Goal: Task Accomplishment & Management: Use online tool/utility

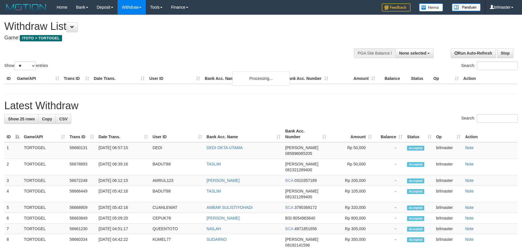
select select
select select "**"
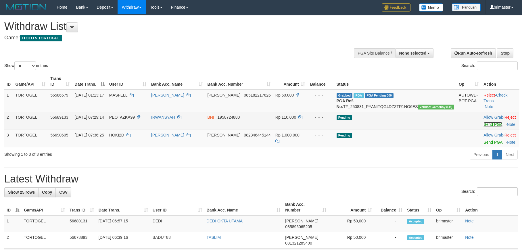
click at [483, 127] on link "Send PGA" at bounding box center [492, 124] width 19 height 5
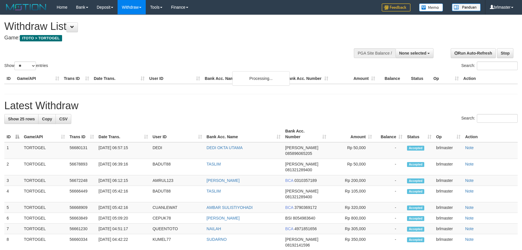
select select
select select "**"
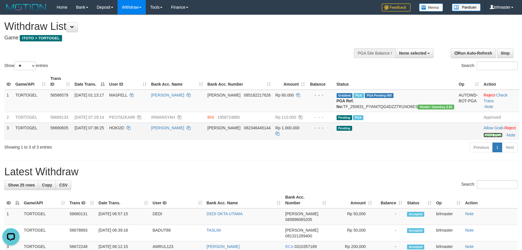
click at [483, 137] on link "Send PGA" at bounding box center [492, 135] width 19 height 5
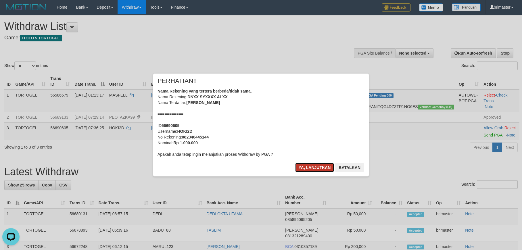
click at [319, 168] on button "Ya, lanjutkan" at bounding box center [314, 167] width 39 height 9
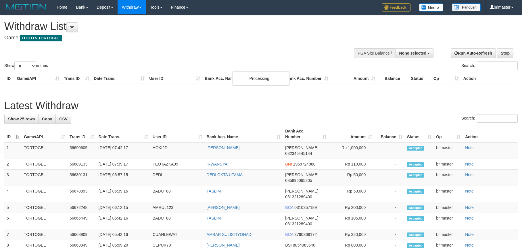
select select
select select "**"
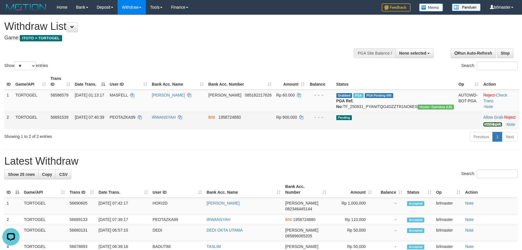
click at [485, 127] on link "Send PGA" at bounding box center [492, 124] width 19 height 5
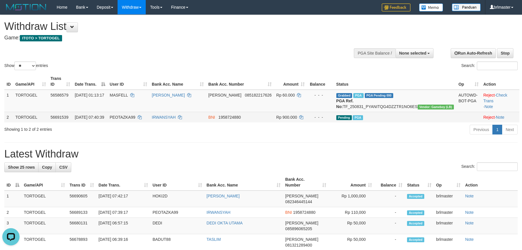
click at [135, 120] on span "PEOTAZKA99" at bounding box center [123, 117] width 26 height 5
drag, startPoint x: 135, startPoint y: 122, endPoint x: 138, endPoint y: 122, distance: 3.7
click at [135, 120] on span "PEOTAZKA99" at bounding box center [123, 117] width 26 height 5
copy span "PEOTAZKA99"
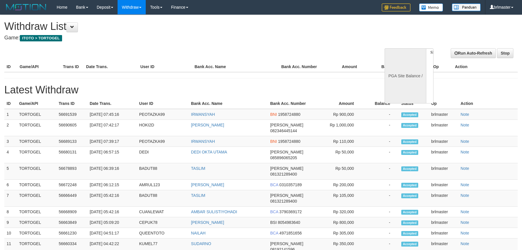
select select
select select "**"
select select
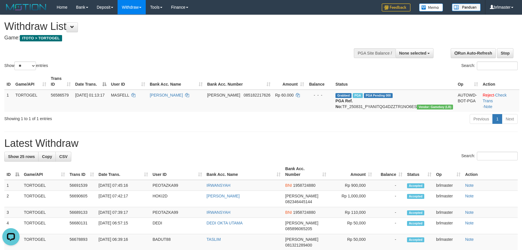
drag, startPoint x: 396, startPoint y: 38, endPoint x: 392, endPoint y: 41, distance: 4.9
click at [396, 38] on div "Show ** ** ** *** entries Search:" at bounding box center [261, 43] width 522 height 56
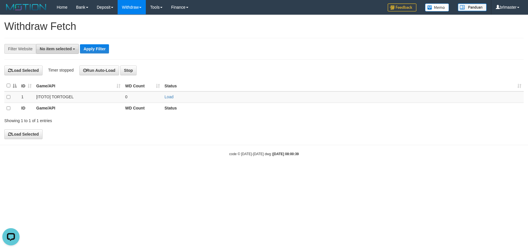
click at [70, 48] on span "No item selected" at bounding box center [56, 49] width 32 height 5
click at [64, 91] on label "[ITOTO] TORTOGEL" at bounding box center [62, 87] width 53 height 8
click at [70, 89] on label "[ITOTO] TORTOGEL" at bounding box center [62, 87] width 53 height 8
select select "****"
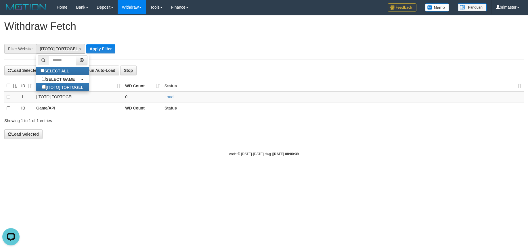
click at [84, 112] on th "Game/API" at bounding box center [78, 108] width 89 height 11
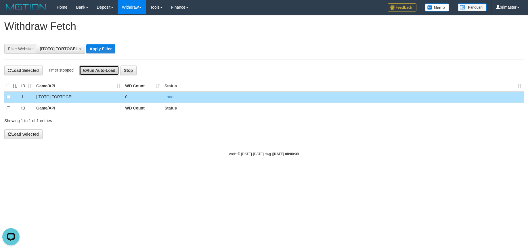
click at [96, 71] on button "Run Auto-Load" at bounding box center [99, 71] width 40 height 10
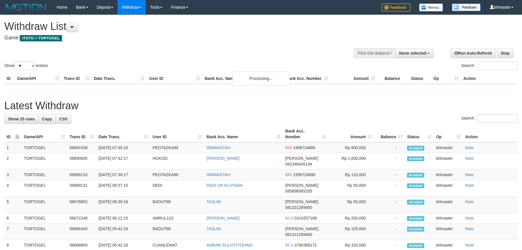
select select
select select "**"
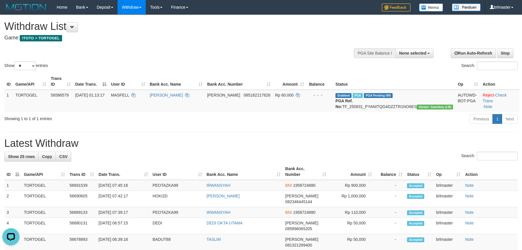
click at [397, 126] on div "Previous 1 Next" at bounding box center [370, 120] width 296 height 12
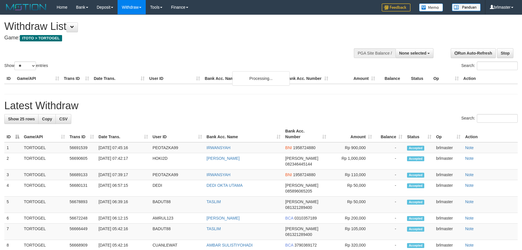
select select
select select "**"
select select
select select "**"
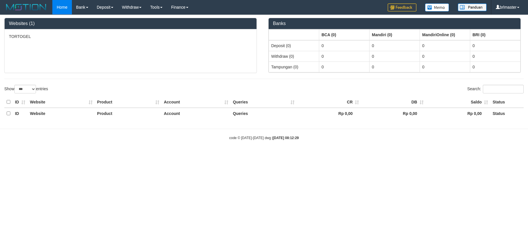
select select "***"
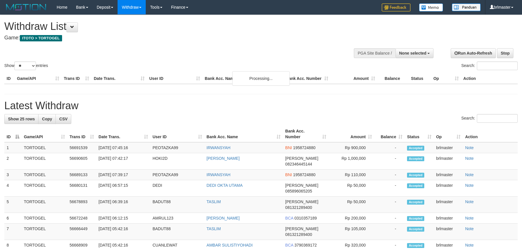
select select
select select "**"
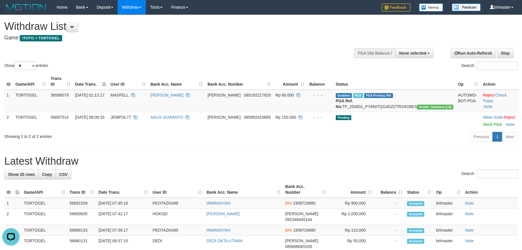
click at [293, 161] on h1 "Latest Withdraw" at bounding box center [260, 160] width 513 height 11
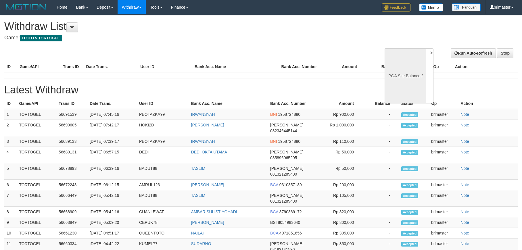
select select
select select "**"
select select
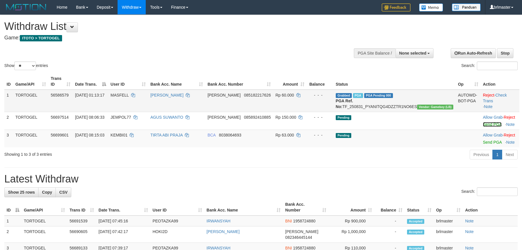
drag, startPoint x: 483, startPoint y: 130, endPoint x: 294, endPoint y: 105, distance: 190.8
click at [483, 127] on link "Send PGA" at bounding box center [492, 124] width 19 height 5
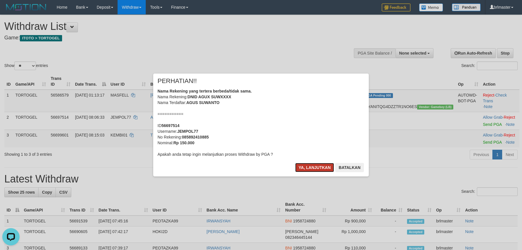
click at [316, 168] on button "Ya, lanjutkan" at bounding box center [314, 167] width 39 height 9
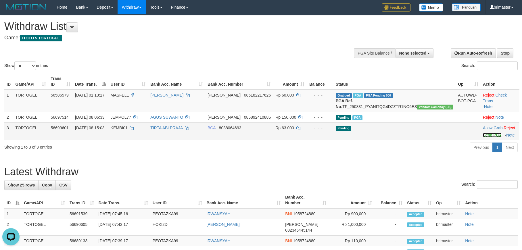
click at [483, 137] on link "Send PGA" at bounding box center [492, 135] width 19 height 5
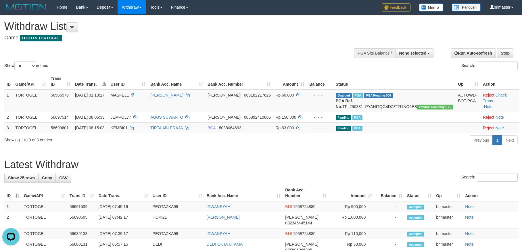
click at [258, 180] on div "Search:" at bounding box center [260, 178] width 513 height 10
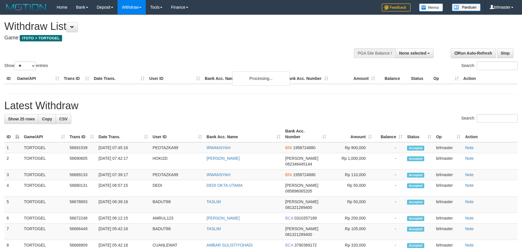
select select
select select "**"
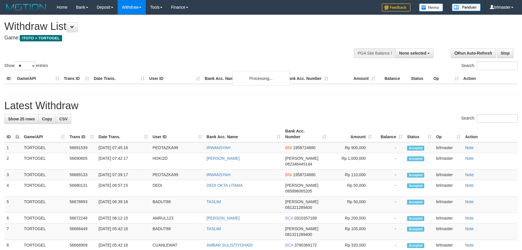
select select
select select "**"
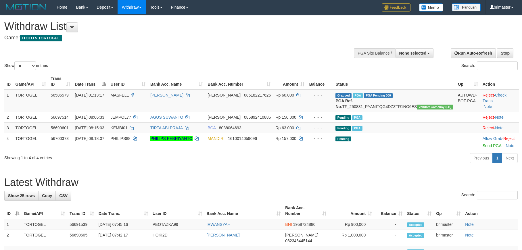
click at [298, 165] on div "Previous 1 Next" at bounding box center [370, 159] width 296 height 12
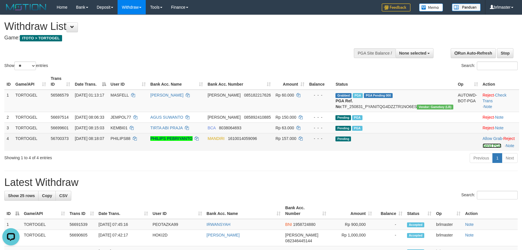
click at [483, 148] on link "Send PGA" at bounding box center [492, 145] width 19 height 5
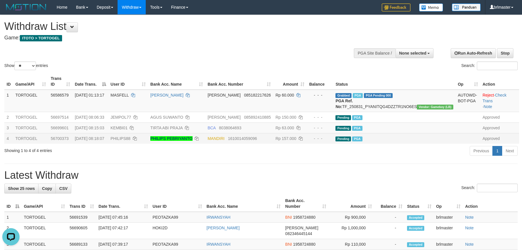
click at [346, 57] on div "Show ** ** ** *** entries Search:" at bounding box center [261, 43] width 522 height 56
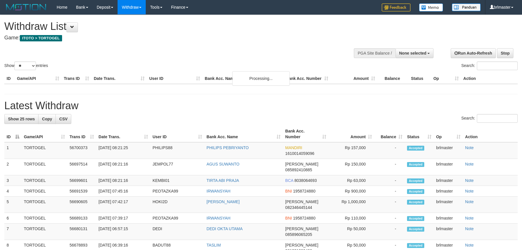
select select
select select "**"
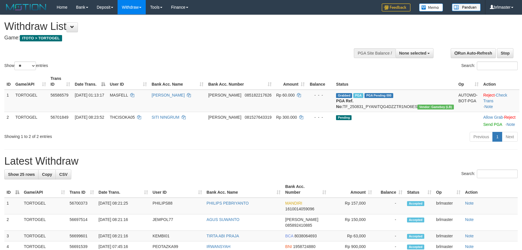
click at [366, 144] on div "Previous 1 Next" at bounding box center [370, 137] width 296 height 12
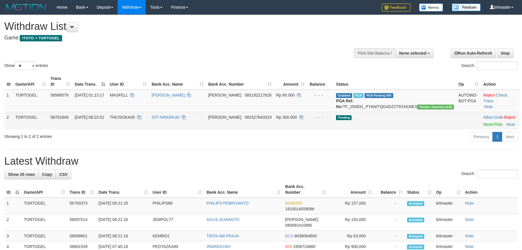
click at [483, 130] on td "Allow Grab · Reject Send PGA · Note" at bounding box center [500, 121] width 39 height 18
click at [483, 127] on link "Send PGA" at bounding box center [492, 124] width 19 height 5
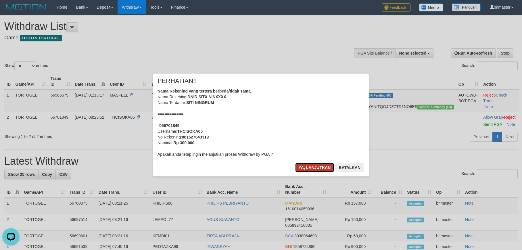
click at [320, 165] on button "Ya, lanjutkan" at bounding box center [314, 167] width 39 height 9
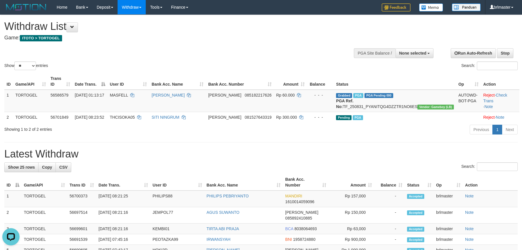
click at [135, 120] on span "THCISOKA05" at bounding box center [122, 117] width 25 height 5
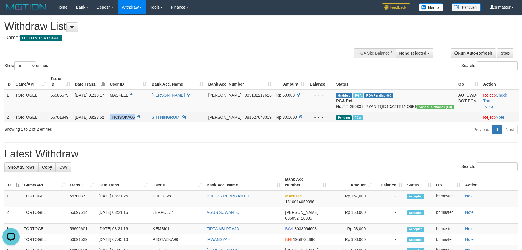
drag, startPoint x: 137, startPoint y: 123, endPoint x: 143, endPoint y: 122, distance: 5.8
click at [135, 120] on span "THCISOKA05" at bounding box center [122, 117] width 25 height 5
copy span "THCISOKA05"
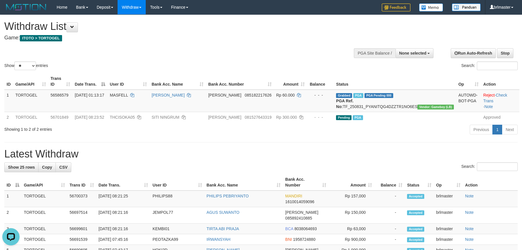
click at [403, 67] on div "Search:" at bounding box center [391, 67] width 252 height 10
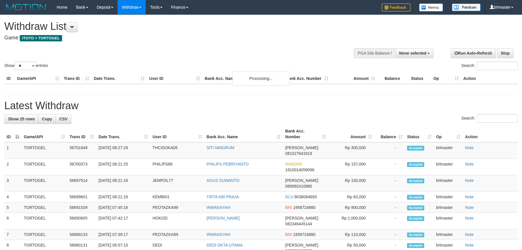
select select
select select "**"
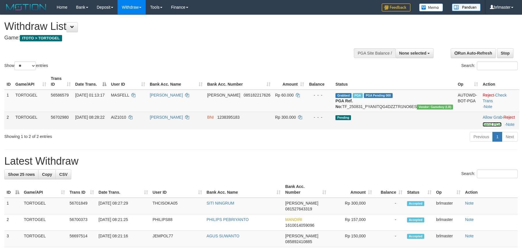
click at [483, 127] on link "Send PGA" at bounding box center [492, 124] width 19 height 5
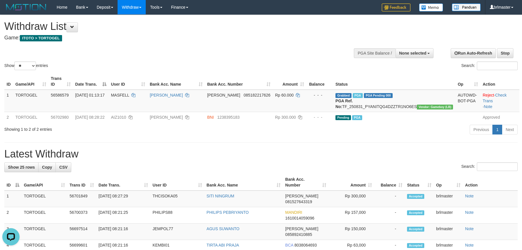
click at [402, 160] on h1 "Latest Withdraw" at bounding box center [260, 153] width 513 height 11
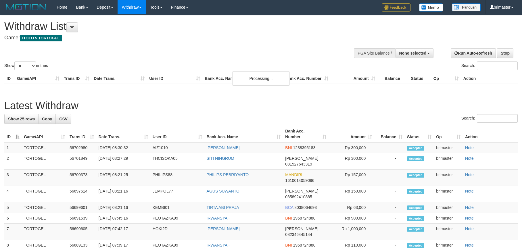
select select
select select "**"
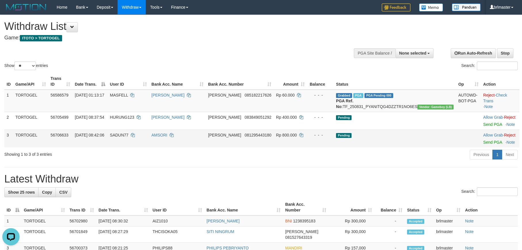
click at [128, 137] on span "SADUN77" at bounding box center [119, 135] width 19 height 5
drag, startPoint x: 132, startPoint y: 139, endPoint x: 139, endPoint y: 140, distance: 7.8
click at [128, 137] on span "SADUN77" at bounding box center [119, 135] width 19 height 5
copy span "SADUN77"
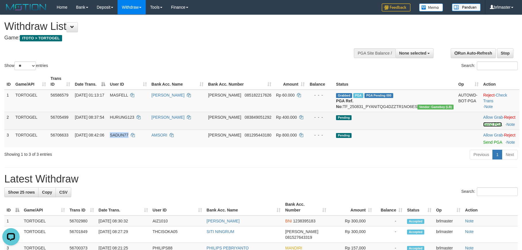
click at [483, 127] on link "Send PGA" at bounding box center [492, 124] width 19 height 5
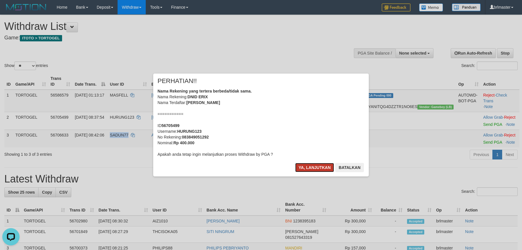
click at [322, 172] on button "Ya, lanjutkan" at bounding box center [314, 167] width 39 height 9
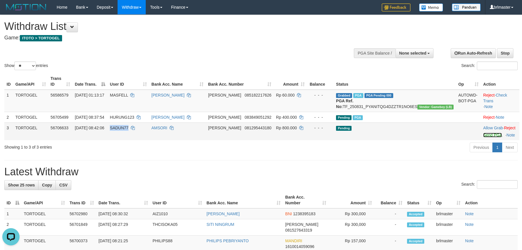
click at [489, 137] on link "Send PGA" at bounding box center [492, 135] width 19 height 5
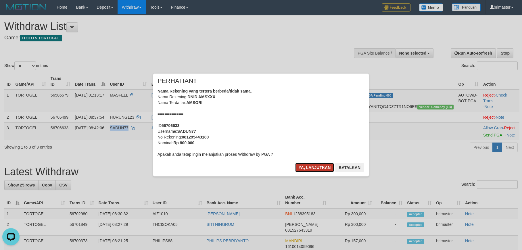
click at [304, 172] on button "Ya, lanjutkan" at bounding box center [314, 167] width 39 height 9
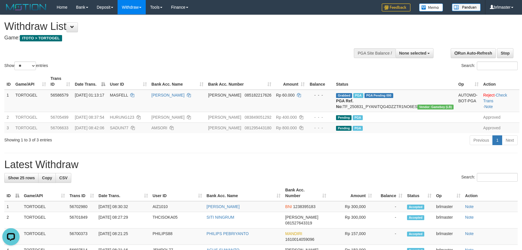
click at [368, 63] on div "Search:" at bounding box center [391, 67] width 252 height 10
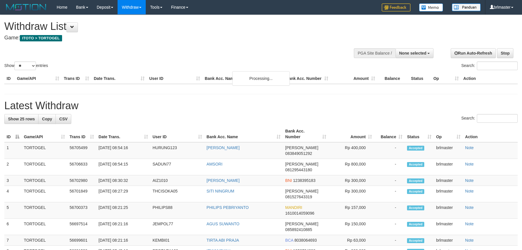
select select
select select "**"
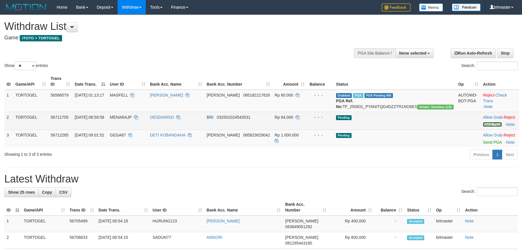
click at [483, 127] on link "Send PGA" at bounding box center [492, 124] width 19 height 5
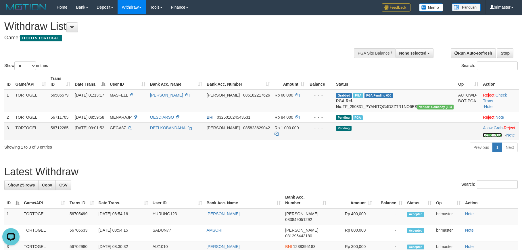
click at [483, 137] on link "Send PGA" at bounding box center [492, 135] width 19 height 5
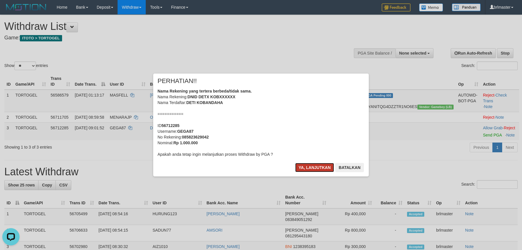
click at [308, 165] on button "Ya, lanjutkan" at bounding box center [314, 167] width 39 height 9
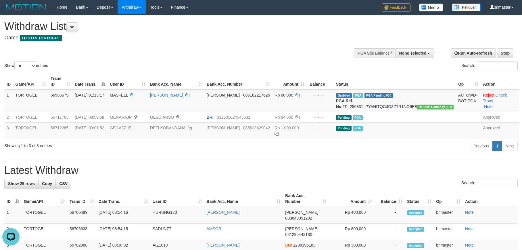
click at [253, 48] on div "Show ** ** ** *** entries Search:" at bounding box center [261, 43] width 522 height 56
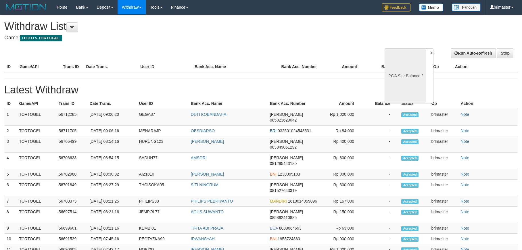
select select
select select "**"
select select
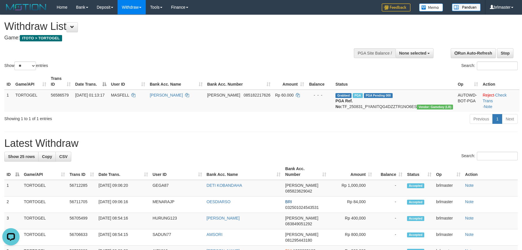
click at [310, 148] on h1 "Latest Withdraw" at bounding box center [260, 143] width 513 height 11
click at [376, 28] on div "Show ** ** ** *** entries Search:" at bounding box center [261, 43] width 522 height 56
click at [441, 158] on div "Search:" at bounding box center [260, 157] width 513 height 10
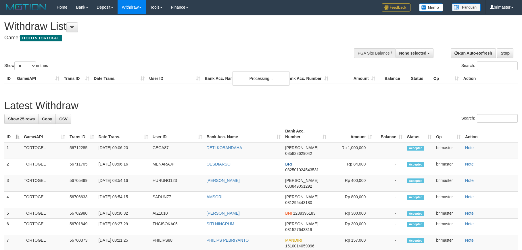
select select
select select "**"
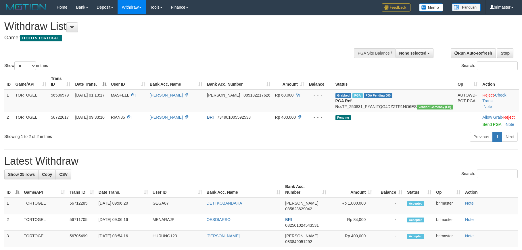
click at [387, 123] on td "Pending" at bounding box center [394, 121] width 122 height 18
click at [405, 144] on div "Previous 1 Next" at bounding box center [370, 137] width 296 height 12
click at [329, 167] on h1 "Latest Withdraw" at bounding box center [260, 160] width 513 height 11
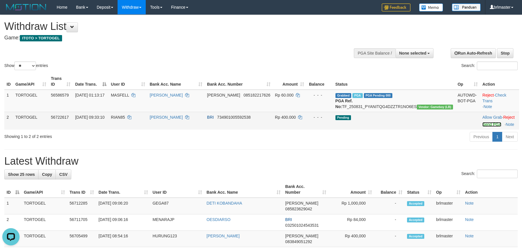
click at [482, 127] on link "Send PGA" at bounding box center [491, 124] width 19 height 5
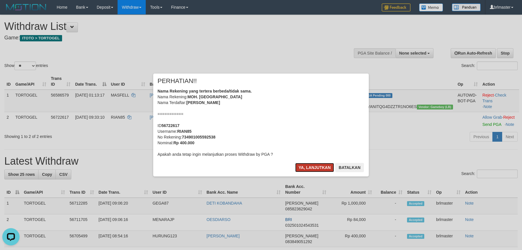
click at [310, 167] on button "Ya, lanjutkan" at bounding box center [314, 167] width 39 height 9
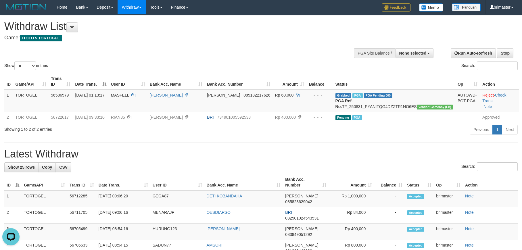
click at [416, 156] on h1 "Latest Withdraw" at bounding box center [260, 153] width 513 height 11
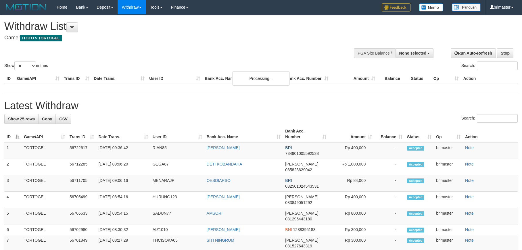
select select
select select "**"
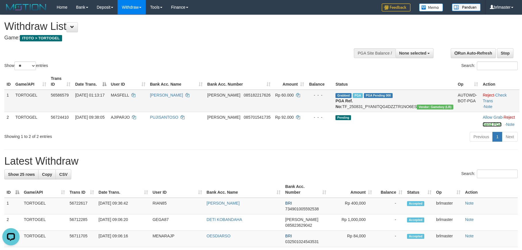
drag, startPoint x: 475, startPoint y: 131, endPoint x: 295, endPoint y: 106, distance: 182.0
click at [483, 127] on link "Send PGA" at bounding box center [492, 124] width 19 height 5
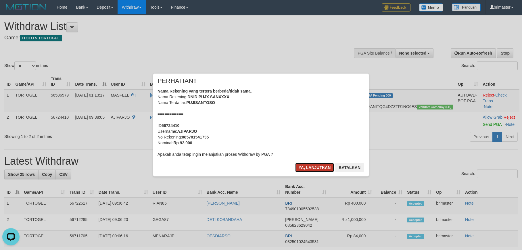
click at [318, 167] on button "Ya, lanjutkan" at bounding box center [314, 167] width 39 height 9
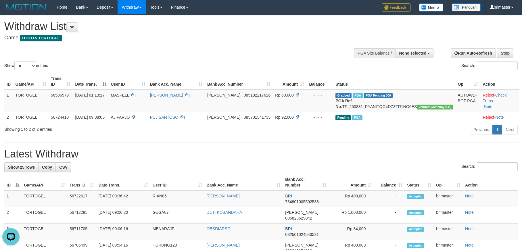
click at [286, 186] on th "Bank Acc. Number" at bounding box center [306, 182] width 46 height 16
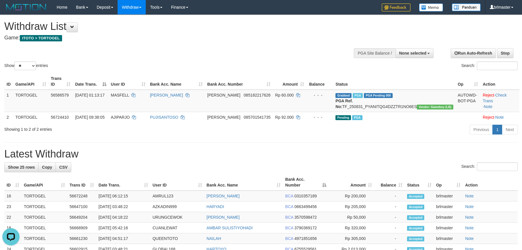
click at [286, 186] on th "Bank Acc. Number" at bounding box center [306, 182] width 46 height 16
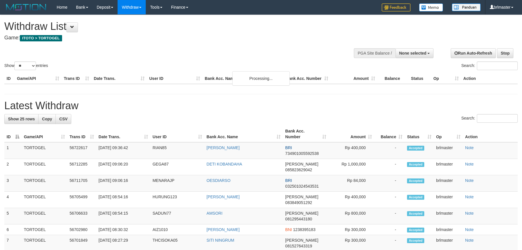
select select
select select "**"
click at [44, 118] on span "Copy" at bounding box center [47, 119] width 10 height 5
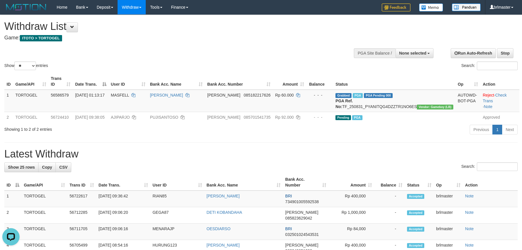
drag, startPoint x: 258, startPoint y: 153, endPoint x: 259, endPoint y: 157, distance: 4.6
drag, startPoint x: 425, startPoint y: 166, endPoint x: 331, endPoint y: 166, distance: 94.3
click at [130, 120] on span "AJIPARJO" at bounding box center [120, 117] width 19 height 5
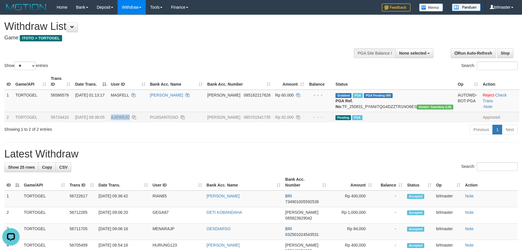
drag, startPoint x: 132, startPoint y: 122, endPoint x: 136, endPoint y: 122, distance: 4.3
click at [130, 120] on span "AJIPARJO" at bounding box center [120, 117] width 19 height 5
copy span "AJIPARJO"
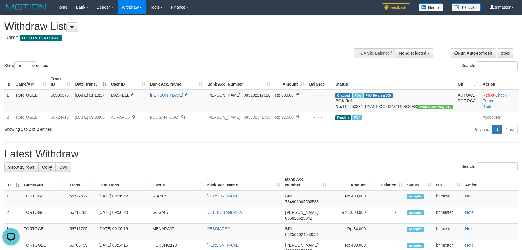
click at [395, 160] on h1 "Latest Withdraw" at bounding box center [260, 153] width 513 height 11
click at [361, 154] on h1 "Latest Withdraw" at bounding box center [260, 153] width 513 height 11
click at [397, 136] on div "Previous 1 Next" at bounding box center [370, 130] width 296 height 12
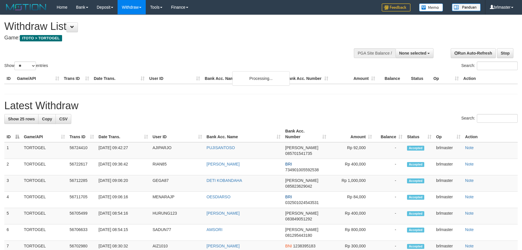
select select
select select "**"
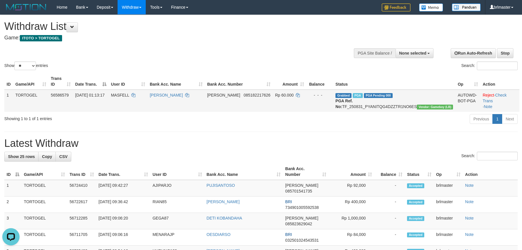
click at [366, 106] on td "Grabbed PGA PGA Pending 000 PGA Ref. No: TF_250831_PYANITQG4DZZTR1NO6ES Vendor:…" at bounding box center [394, 101] width 122 height 22
drag, startPoint x: 366, startPoint y: 106, endPoint x: 399, endPoint y: 103, distance: 33.4
click at [399, 103] on td "Grabbed PGA PGA Pending 000 PGA Ref. No: TF_250831_PYANITQG4DZZTR1NO6ES Vendor:…" at bounding box center [394, 101] width 122 height 22
click at [386, 104] on td "Grabbed PGA PGA Pending 000 PGA Ref. No: TF_250831_PYANITQG4DZZTR1NO6ES Vendor:…" at bounding box center [394, 101] width 122 height 22
click at [367, 105] on td "Grabbed PGA PGA Pending 000 PGA Ref. No: TF_250831_PYANITQG4DZZTR1NO6ES Vendor:…" at bounding box center [394, 101] width 122 height 22
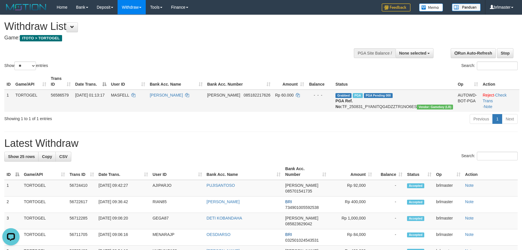
drag, startPoint x: 367, startPoint y: 105, endPoint x: 381, endPoint y: 105, distance: 14.1
click at [381, 105] on td "Grabbed PGA PGA Pending 000 PGA Ref. No: TF_250831_PYANITQG4DZZTR1NO6ES Vendor:…" at bounding box center [394, 101] width 122 height 22
copy td "TF_250831_PYANITQG4DZZTR1NO6ES"
click at [129, 93] on span "MASFELL" at bounding box center [120, 95] width 18 height 5
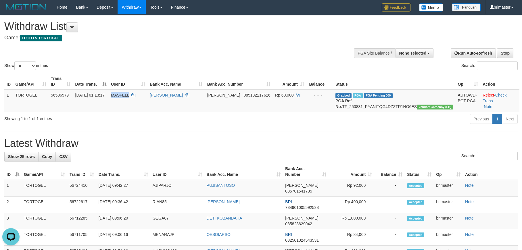
copy span "MASFELL"
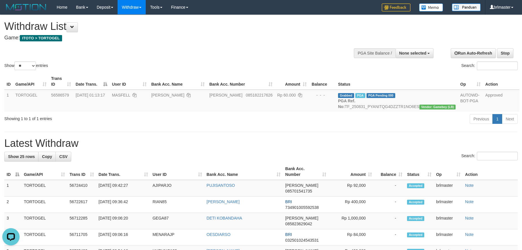
click at [312, 126] on div "Previous 1 Next" at bounding box center [370, 120] width 296 height 12
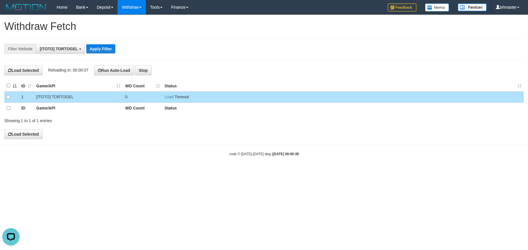
scroll to position [5, 0]
click at [57, 52] on button "No item selected" at bounding box center [57, 49] width 43 height 10
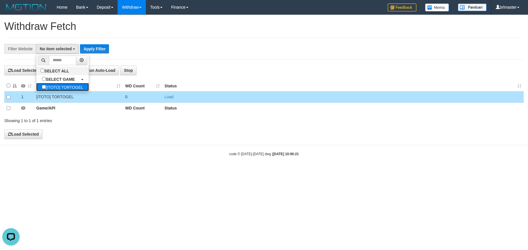
click at [64, 90] on label "[ITOTO] TORTOGEL" at bounding box center [62, 87] width 53 height 8
select select "****"
click at [147, 141] on body "Toggle navigation Home Bank Account List Load By Website Group [ITOTO] TORTOGEL…" at bounding box center [264, 85] width 528 height 171
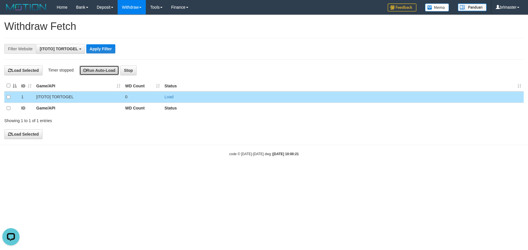
click at [105, 67] on button "Run Auto-Load" at bounding box center [99, 71] width 40 height 10
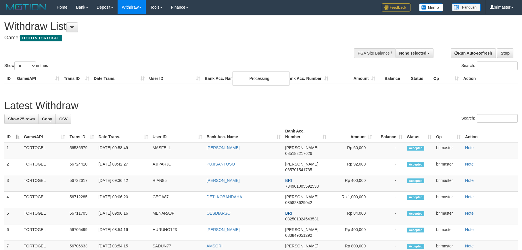
select select
select select "**"
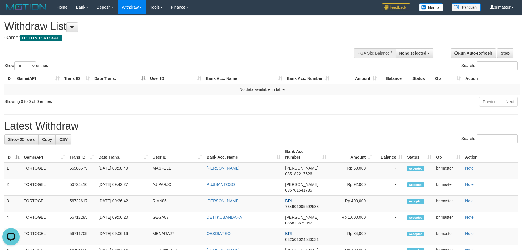
click at [236, 106] on div "Previous Next" at bounding box center [370, 102] width 296 height 12
click at [422, 57] on button "None selected" at bounding box center [414, 53] width 38 height 10
click at [414, 84] on label "[ITOTO] TORTOGEL" at bounding box center [406, 81] width 55 height 7
select select "****"
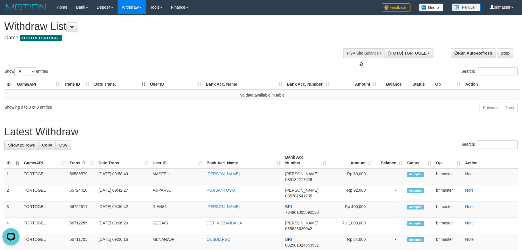
scroll to position [5, 0]
click at [78, 32] on button at bounding box center [71, 27] width 11 height 10
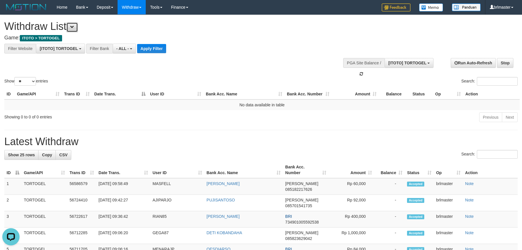
click at [78, 32] on button at bounding box center [71, 27] width 11 height 10
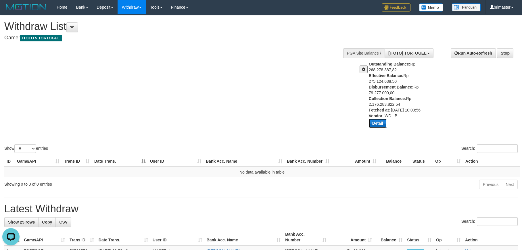
click at [375, 121] on button "Detail" at bounding box center [378, 123] width 18 height 9
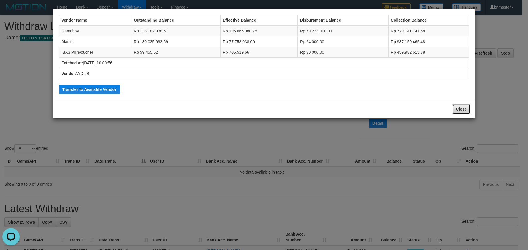
click at [462, 109] on button "Close" at bounding box center [461, 109] width 18 height 10
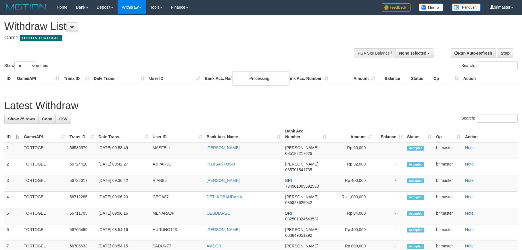
select select
select select "**"
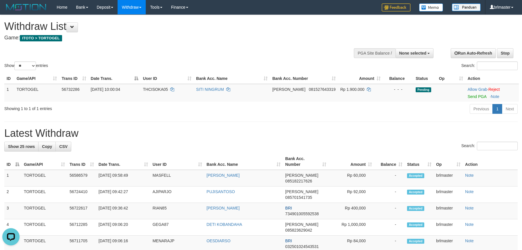
click at [410, 114] on div "Previous 1 Next" at bounding box center [370, 109] width 296 height 12
click at [359, 128] on h1 "Latest Withdraw" at bounding box center [260, 133] width 513 height 11
click at [399, 111] on div "Previous 1 Next" at bounding box center [370, 109] width 296 height 12
click at [291, 135] on h1 "Latest Withdraw" at bounding box center [260, 133] width 513 height 11
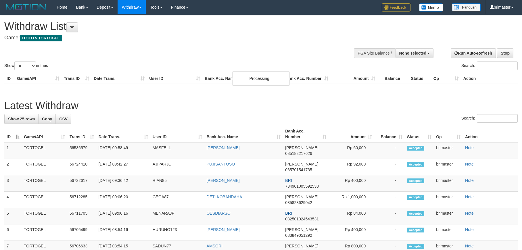
select select
select select "**"
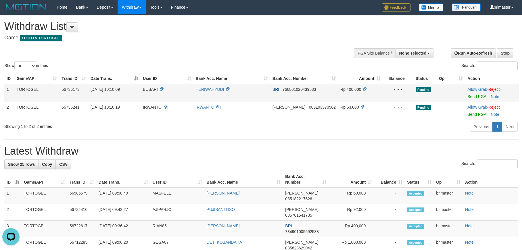
click at [149, 87] on span "BUSARI" at bounding box center [150, 89] width 15 height 5
click at [151, 87] on span "BUSARI" at bounding box center [150, 89] width 15 height 5
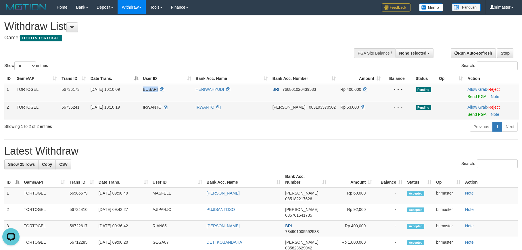
copy span "BUSARI"
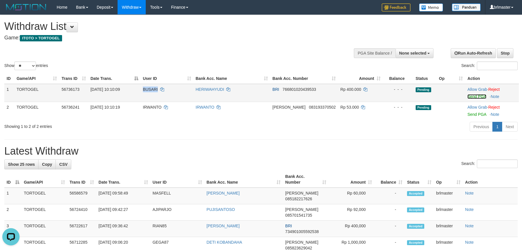
click at [474, 97] on link "Send PGA" at bounding box center [476, 96] width 19 height 5
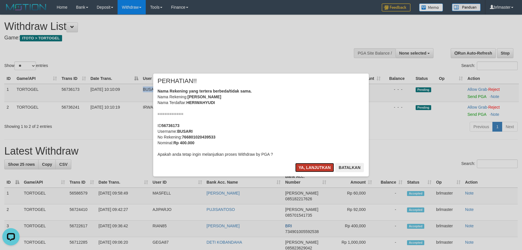
click at [301, 169] on button "Ya, lanjutkan" at bounding box center [314, 167] width 39 height 9
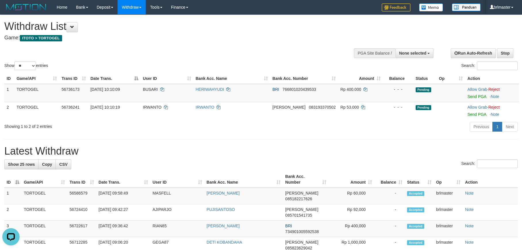
click at [306, 146] on h1 "Latest Withdraw" at bounding box center [260, 150] width 513 height 11
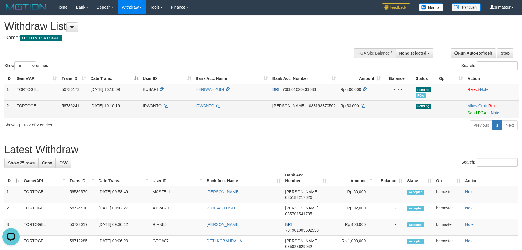
click at [481, 116] on td "Allow Grab · Reject Send PGA · Note" at bounding box center [492, 109] width 54 height 18
click at [477, 114] on link "Send PGA" at bounding box center [476, 113] width 19 height 5
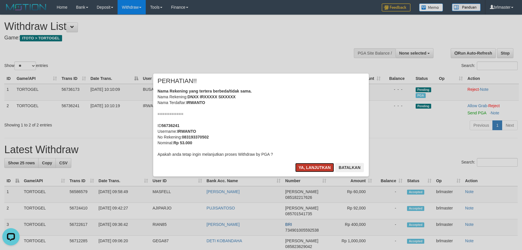
click at [311, 166] on button "Ya, lanjutkan" at bounding box center [314, 167] width 39 height 9
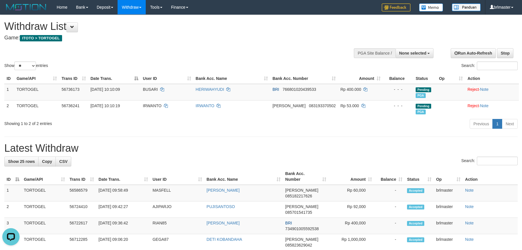
click at [361, 143] on h1 "Latest Withdraw" at bounding box center [260, 148] width 513 height 11
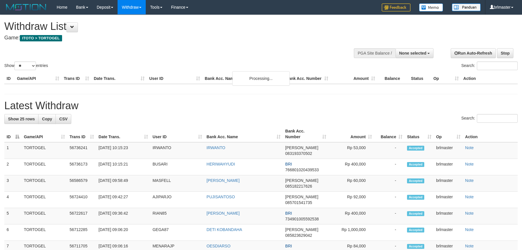
select select
select select "**"
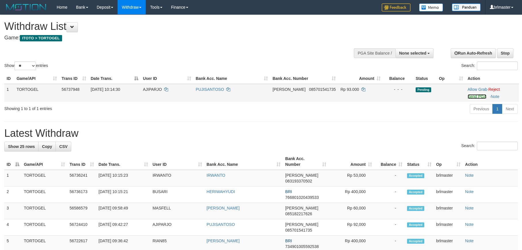
click at [470, 98] on link "Send PGA" at bounding box center [477, 96] width 19 height 5
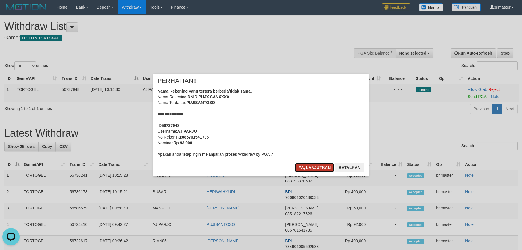
click at [308, 167] on button "Ya, lanjutkan" at bounding box center [314, 167] width 39 height 9
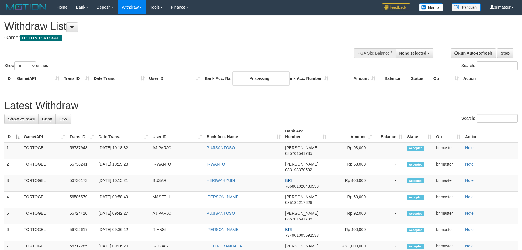
select select
select select "**"
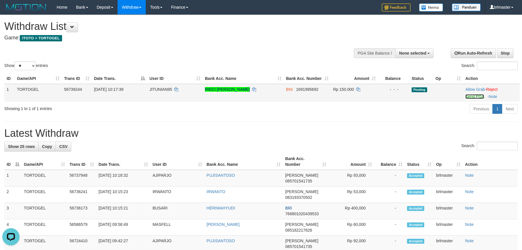
click at [471, 97] on link "Send PGA" at bounding box center [474, 96] width 19 height 5
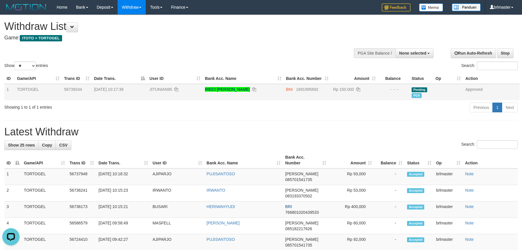
click at [372, 127] on h1 "Latest Withdraw" at bounding box center [260, 131] width 513 height 11
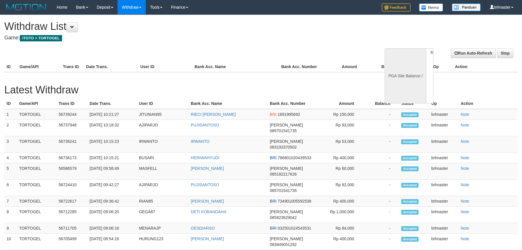
select select
select select "**"
select select
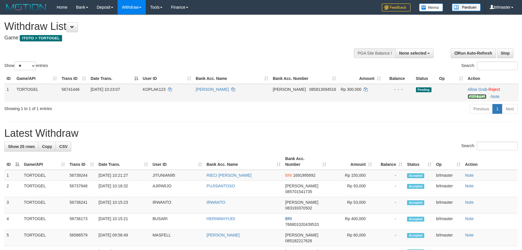
click at [478, 97] on link "Send PGA" at bounding box center [477, 96] width 19 height 5
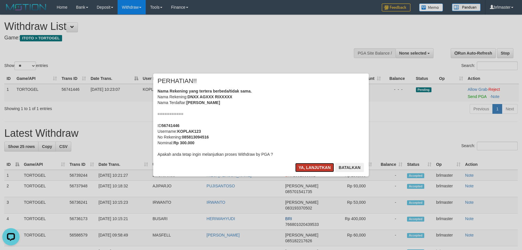
click at [329, 167] on button "Ya, lanjutkan" at bounding box center [314, 167] width 39 height 9
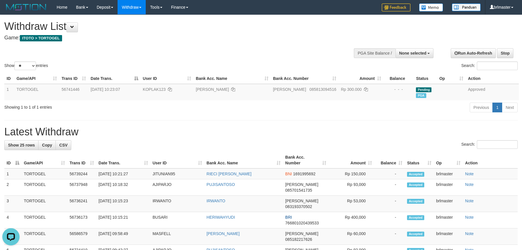
click at [395, 111] on div "Previous 1 Next" at bounding box center [370, 108] width 296 height 12
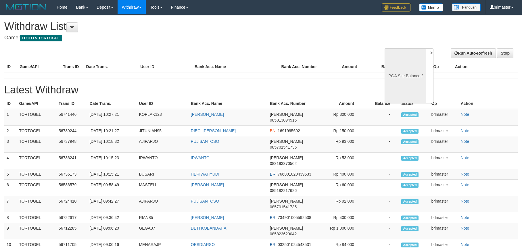
select select
select select "**"
select select
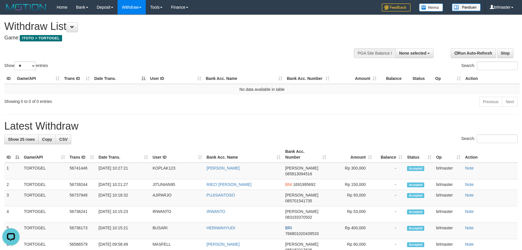
click at [418, 121] on h1 "Latest Withdraw" at bounding box center [260, 125] width 513 height 11
click at [388, 123] on h1 "Latest Withdraw" at bounding box center [260, 125] width 513 height 11
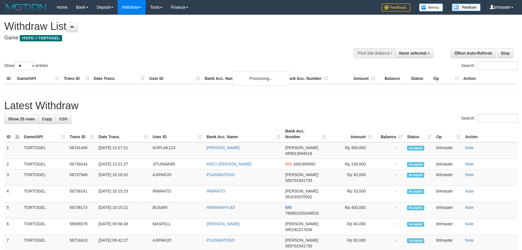
select select
select select "**"
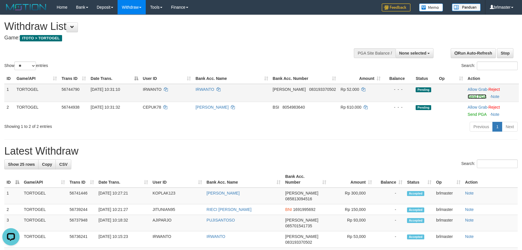
click at [477, 96] on link "Send PGA" at bounding box center [477, 96] width 19 height 5
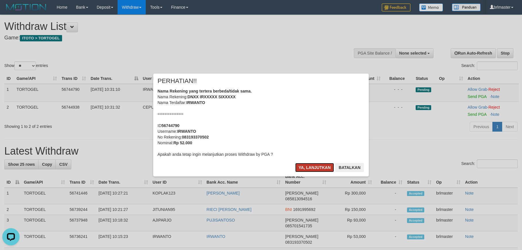
click at [309, 166] on button "Ya, lanjutkan" at bounding box center [314, 167] width 39 height 9
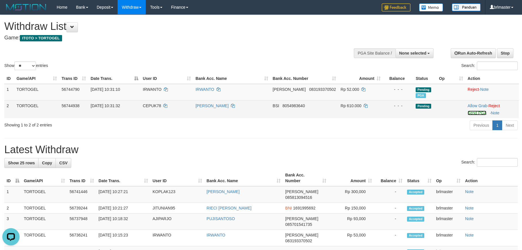
click at [468, 114] on link "Send PGA" at bounding box center [477, 113] width 19 height 5
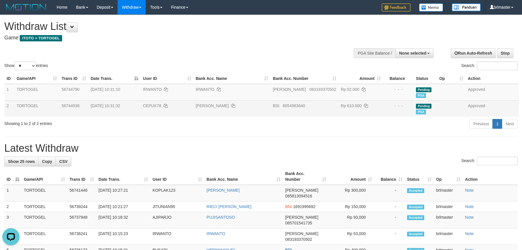
click at [421, 130] on div "Previous 1 Next" at bounding box center [370, 124] width 296 height 12
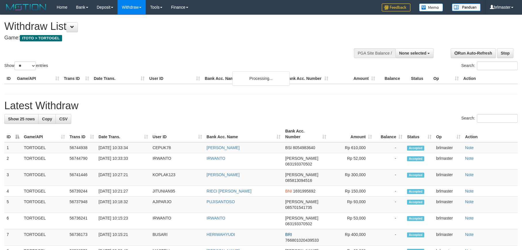
select select
select select "**"
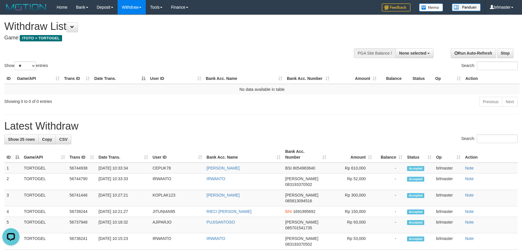
drag, startPoint x: 398, startPoint y: 122, endPoint x: 381, endPoint y: 120, distance: 18.0
click at [398, 122] on h1 "Latest Withdraw" at bounding box center [260, 125] width 513 height 11
click at [306, 130] on h1 "Latest Withdraw" at bounding box center [260, 125] width 513 height 11
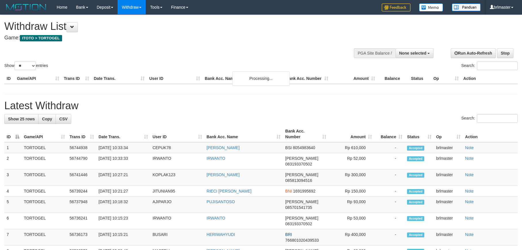
select select
select select "**"
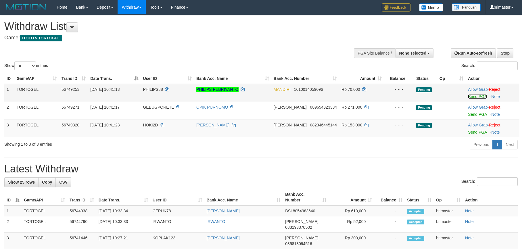
click at [472, 94] on link "Send PGA" at bounding box center [477, 96] width 19 height 5
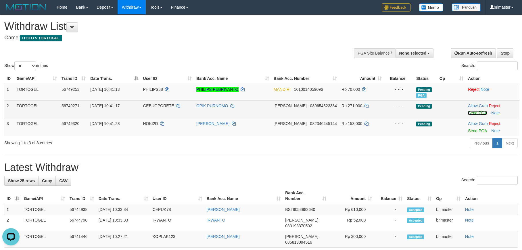
click at [481, 114] on link "Send PGA" at bounding box center [477, 113] width 19 height 5
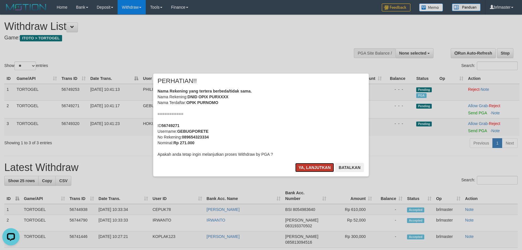
click at [308, 168] on button "Ya, lanjutkan" at bounding box center [314, 167] width 39 height 9
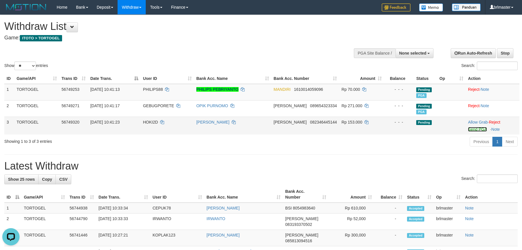
click at [469, 127] on link "Send PGA" at bounding box center [477, 129] width 19 height 5
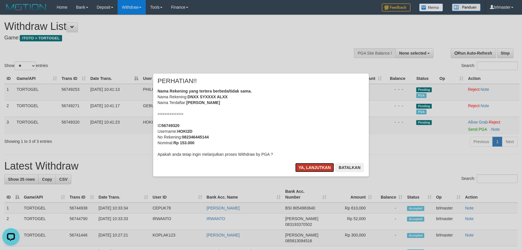
click at [322, 166] on button "Ya, lanjutkan" at bounding box center [314, 167] width 39 height 9
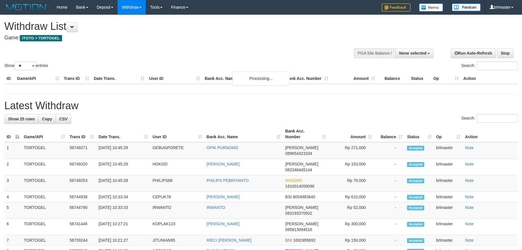
select select
select select "**"
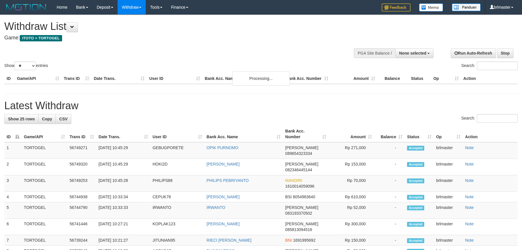
select select
select select "**"
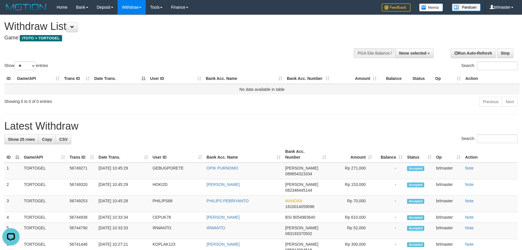
drag, startPoint x: 397, startPoint y: 114, endPoint x: 338, endPoint y: 93, distance: 62.4
click at [397, 114] on hr at bounding box center [260, 114] width 513 height 0
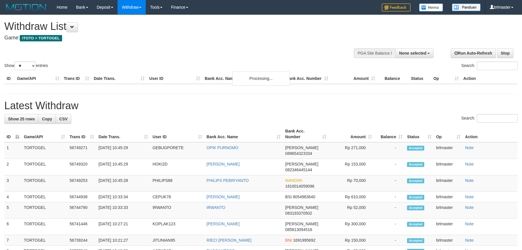
select select
select select "**"
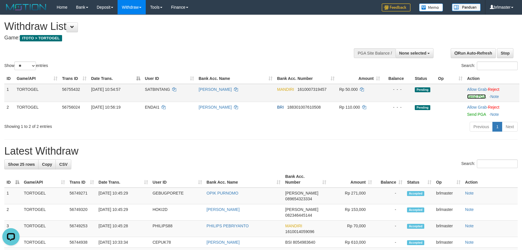
click at [468, 97] on link "Send PGA" at bounding box center [476, 96] width 19 height 5
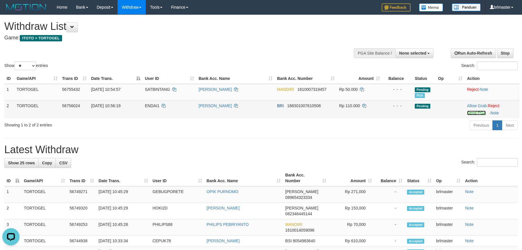
click at [475, 113] on link "Send PGA" at bounding box center [476, 113] width 19 height 5
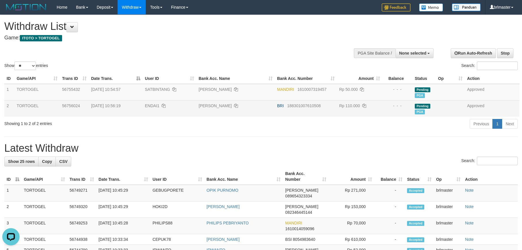
click at [291, 125] on div "Previous 1 Next" at bounding box center [370, 124] width 296 height 12
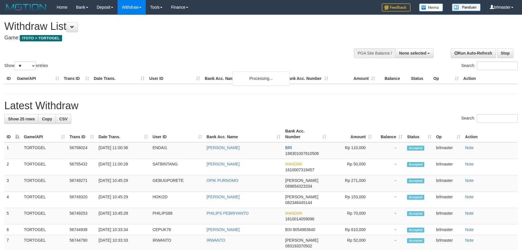
select select
select select "**"
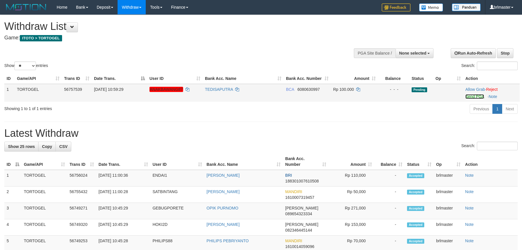
click at [472, 95] on link "Send PGA" at bounding box center [474, 96] width 19 height 5
click at [161, 89] on em "ANAKBAWANG87" at bounding box center [166, 89] width 34 height 5
click at [163, 89] on em "ANAKBAWANG87" at bounding box center [166, 89] width 34 height 5
copy em "ANAKBAWANG87"
click at [301, 105] on div "Previous 1 Next" at bounding box center [370, 109] width 296 height 12
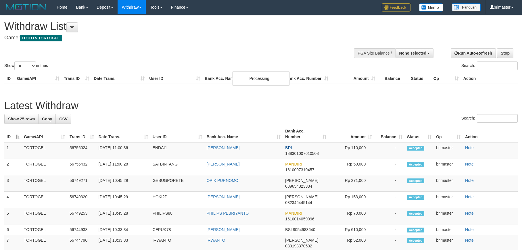
select select
select select "**"
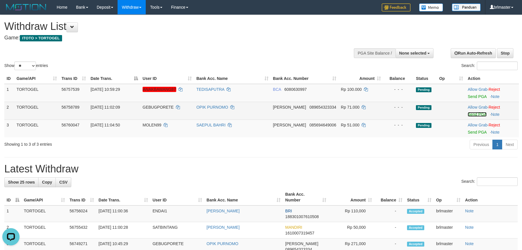
click at [473, 116] on link "Send PGA" at bounding box center [477, 114] width 19 height 5
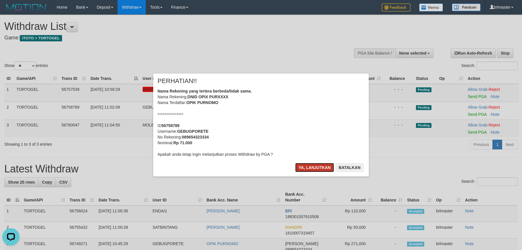
click at [308, 167] on button "Ya, lanjutkan" at bounding box center [314, 167] width 39 height 9
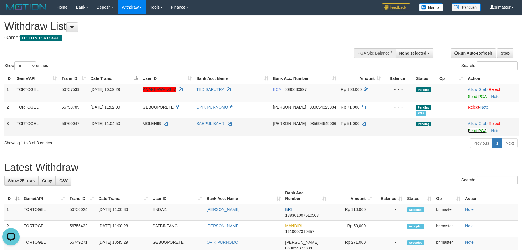
click at [470, 132] on link "Send PGA" at bounding box center [477, 130] width 19 height 5
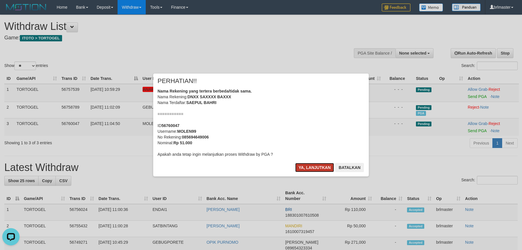
click at [311, 167] on button "Ya, lanjutkan" at bounding box center [314, 167] width 39 height 9
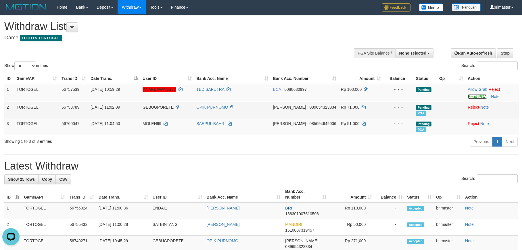
drag, startPoint x: 472, startPoint y: 95, endPoint x: 303, endPoint y: 106, distance: 169.1
click at [472, 95] on link "Send PGA" at bounding box center [477, 96] width 19 height 5
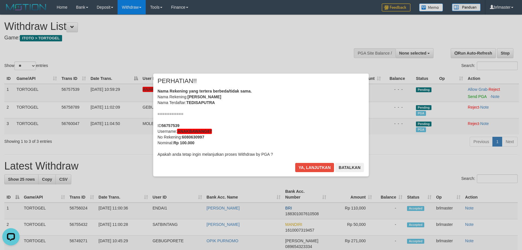
click at [314, 162] on div "× PERHATIAN!! Nama Rekening yang tertera berbeda/tidak sama. Nama Rekening: TED…" at bounding box center [261, 125] width 216 height 103
click at [314, 166] on button "Ya, lanjutkan" at bounding box center [314, 167] width 39 height 9
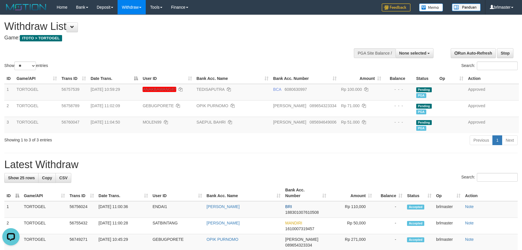
click at [383, 160] on h1 "Latest Withdraw" at bounding box center [260, 164] width 513 height 11
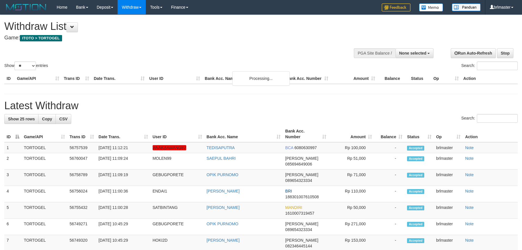
select select
select select "**"
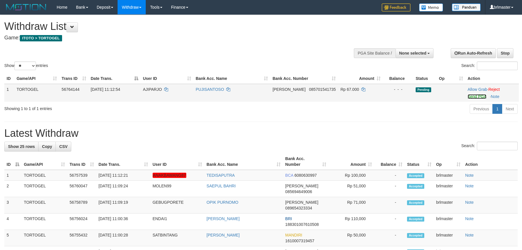
click at [473, 96] on link "Send PGA" at bounding box center [477, 96] width 19 height 5
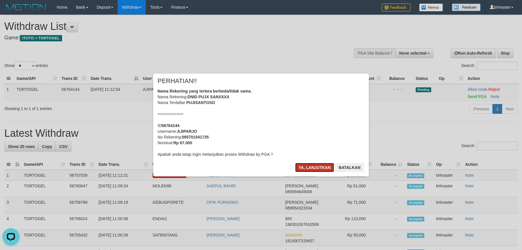
click at [309, 170] on button "Ya, lanjutkan" at bounding box center [314, 167] width 39 height 9
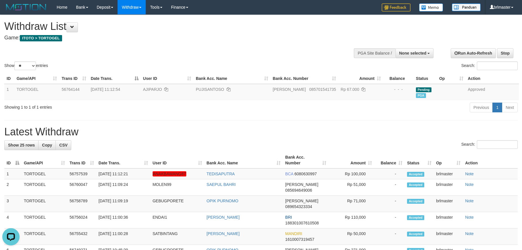
click at [334, 114] on div "Previous 1 Next" at bounding box center [370, 108] width 296 height 12
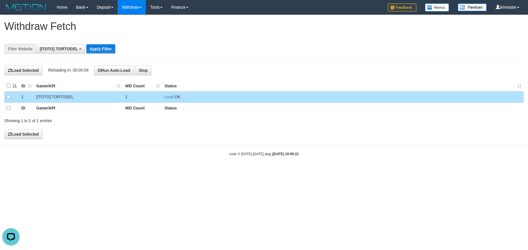
scroll to position [5, 0]
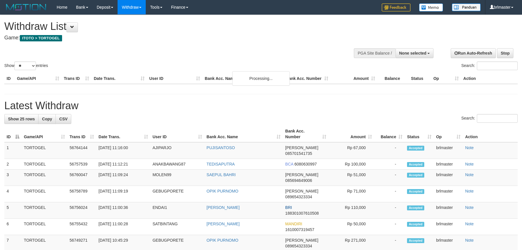
select select
select select "**"
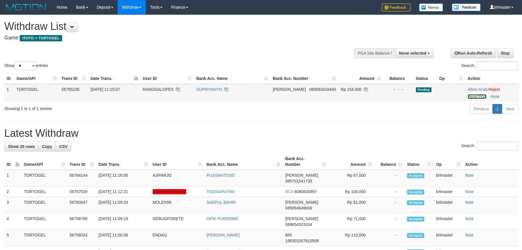
click at [470, 98] on link "Send PGA" at bounding box center [477, 96] width 19 height 5
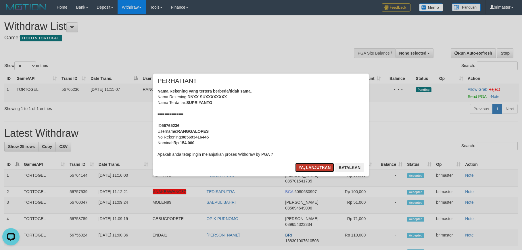
click at [312, 170] on button "Ya, lanjutkan" at bounding box center [314, 167] width 39 height 9
